Goal: Check status

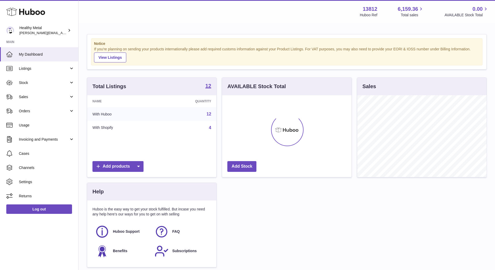
scroll to position [81, 129]
click at [23, 85] on link "Stock" at bounding box center [39, 82] width 78 height 14
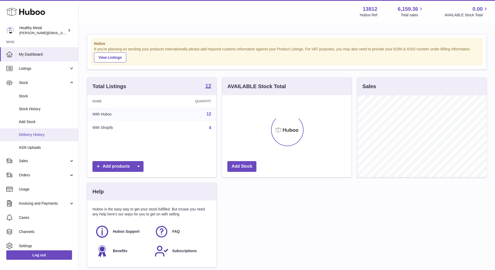
click at [35, 132] on span "Delivery History" at bounding box center [47, 134] width 56 height 5
